Goal: Task Accomplishment & Management: Complete application form

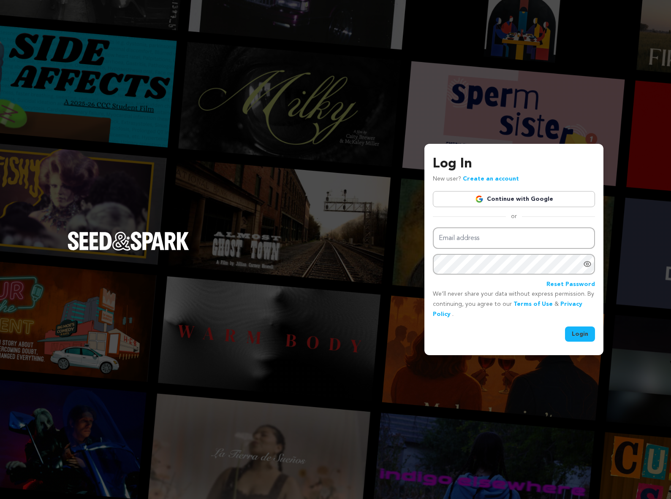
click at [480, 193] on link "Continue with Google" at bounding box center [514, 199] width 162 height 16
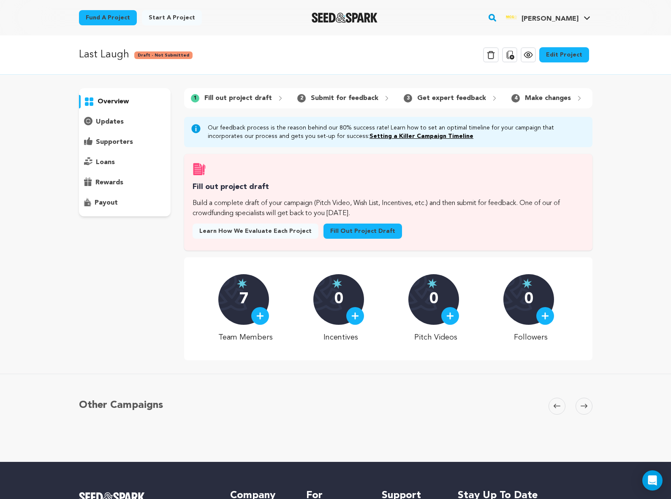
click at [343, 231] on link "Fill out project draft" at bounding box center [362, 231] width 79 height 15
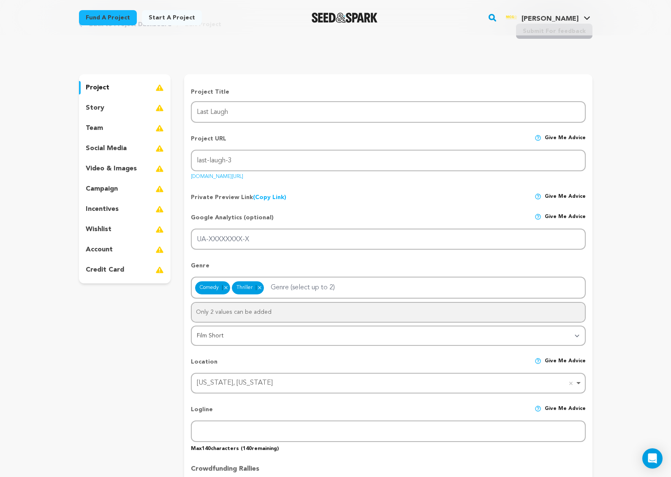
scroll to position [49, 0]
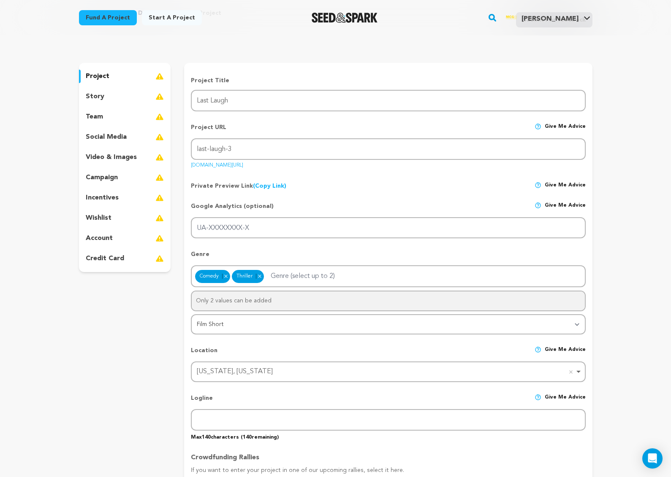
click at [162, 95] on img at bounding box center [159, 97] width 8 height 10
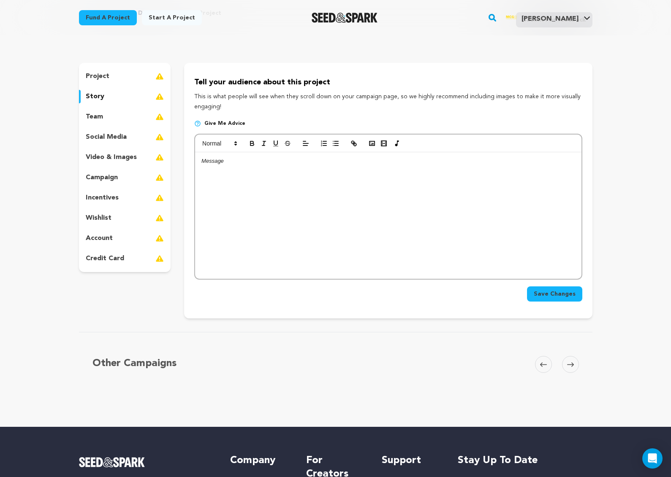
click at [159, 118] on img at bounding box center [159, 117] width 8 height 10
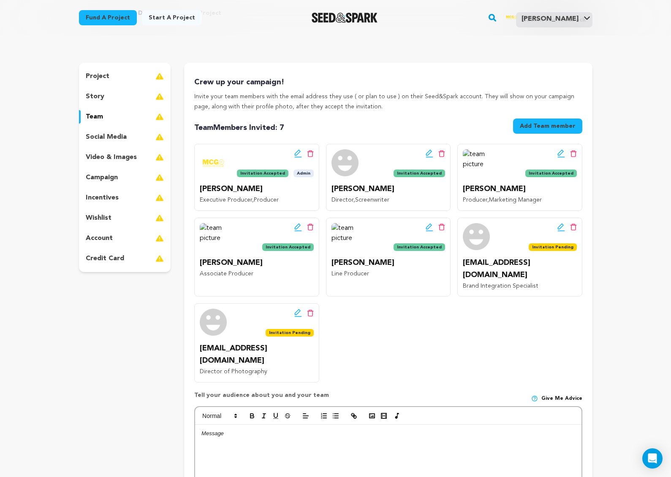
click at [160, 134] on media_icon at bounding box center [159, 137] width 8 height 10
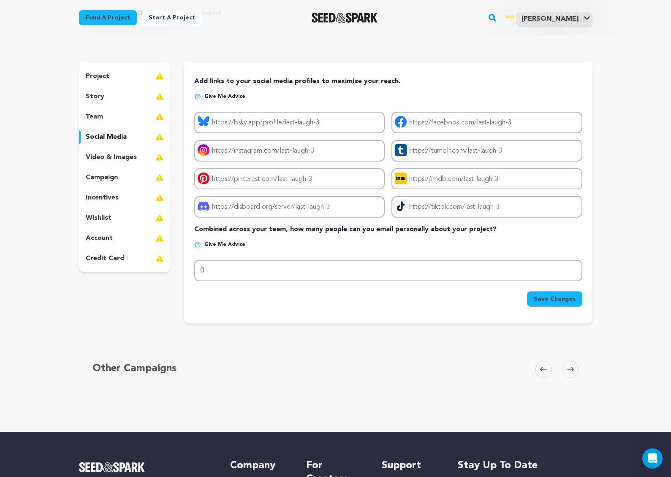
click at [160, 155] on images_icon at bounding box center [159, 157] width 8 height 10
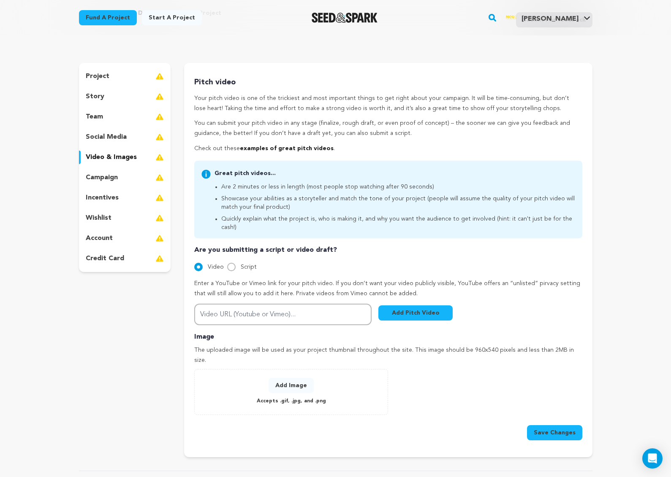
click at [157, 175] on img at bounding box center [159, 178] width 8 height 10
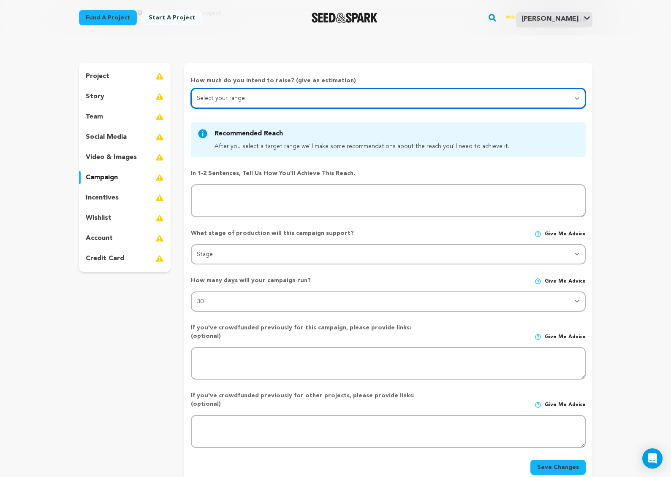
click at [271, 92] on select "Select your range Less than $10k 10k - $14k 15k - $24k 25k - $49k 50k or more" at bounding box center [388, 98] width 394 height 20
select select "3"
click at [191, 88] on select "Select your range Less than $10k 10k - $14k 15k - $24k 25k - $49k 50k or more" at bounding box center [388, 98] width 394 height 20
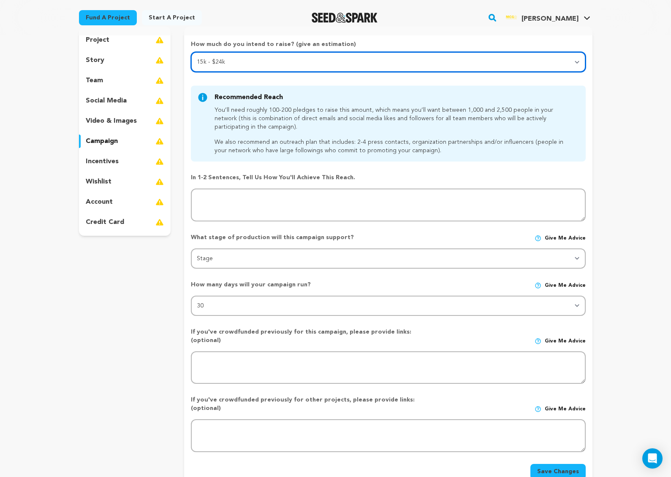
scroll to position [98, 0]
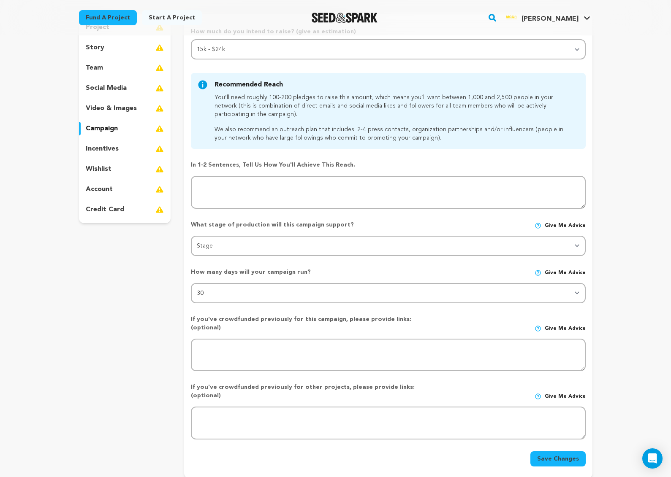
click at [152, 149] on div "incentives" at bounding box center [125, 149] width 92 height 14
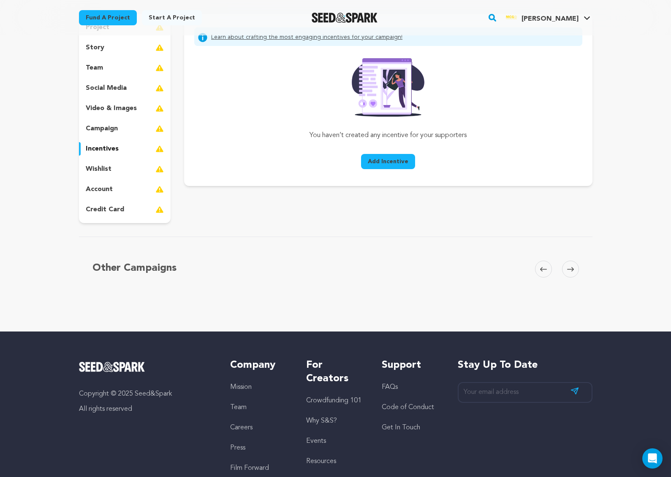
click at [158, 166] on img at bounding box center [159, 169] width 8 height 10
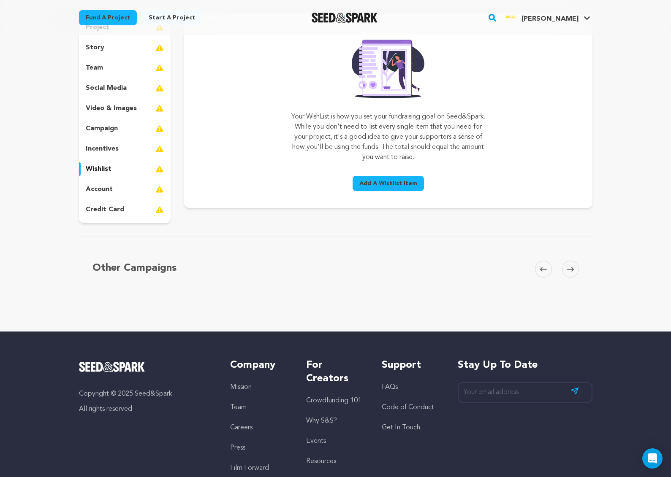
click at [388, 183] on span "Add A Wishlist Item" at bounding box center [388, 183] width 58 height 8
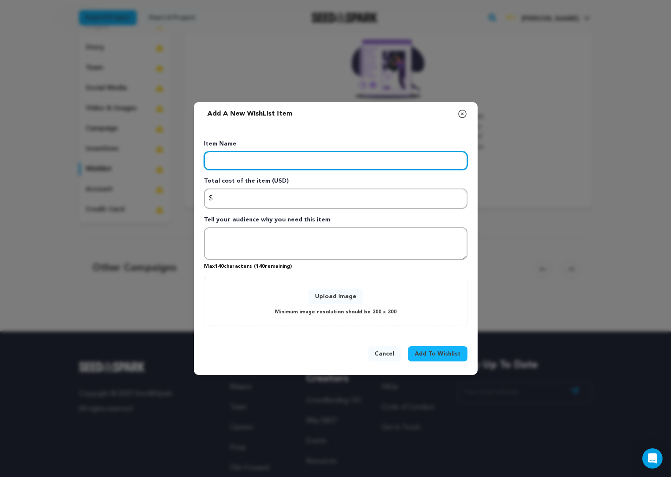
click at [350, 161] on input "Enter item name" at bounding box center [335, 161] width 263 height 19
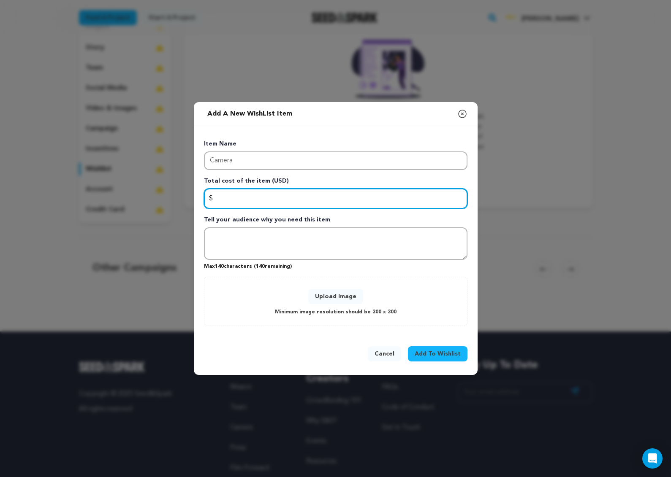
drag, startPoint x: 331, startPoint y: 204, endPoint x: 294, endPoint y: 174, distance: 48.1
click at [331, 203] on input "Enter total cost of the item" at bounding box center [335, 199] width 263 height 20
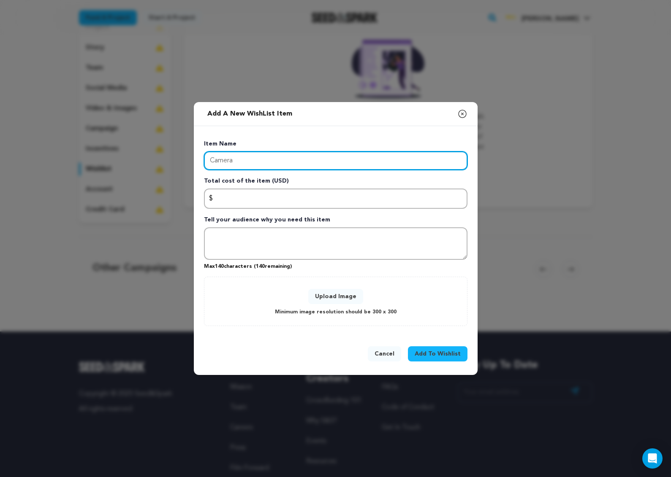
click at [281, 163] on input "Camera" at bounding box center [335, 161] width 263 height 19
type input "Camera Department"
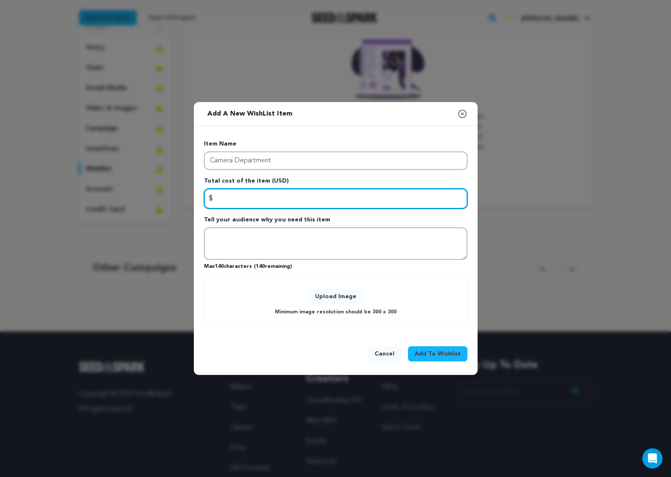
click at [278, 201] on input "Enter total cost of the item" at bounding box center [335, 199] width 263 height 20
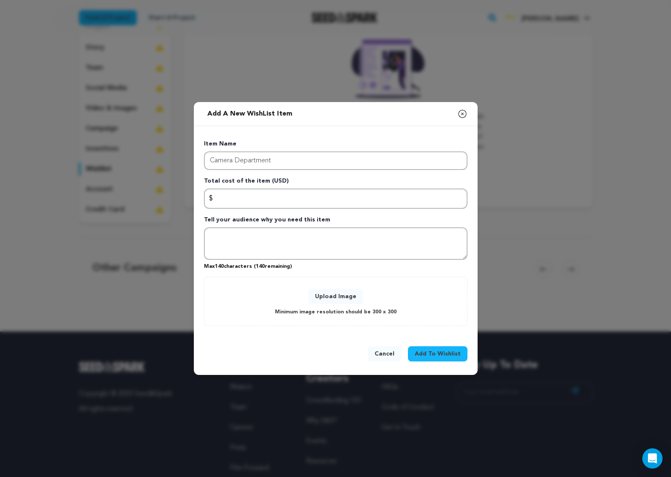
click at [458, 114] on icon "button" at bounding box center [462, 114] width 10 height 10
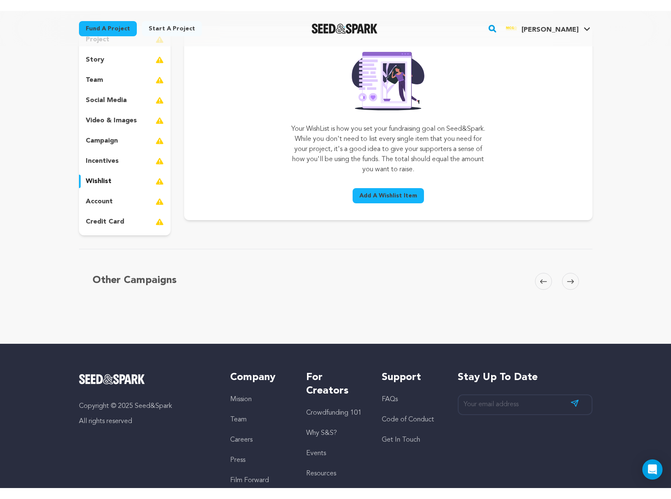
scroll to position [97, 0]
